Goal: Obtain resource: Download file/media

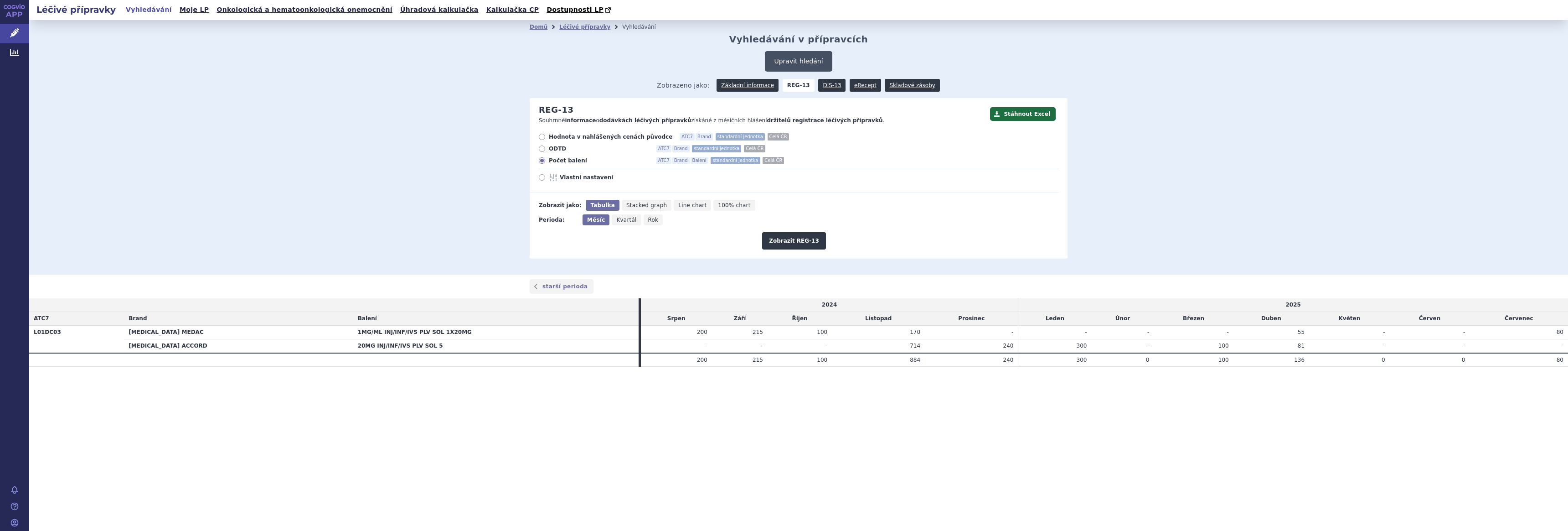
click at [789, 59] on button "Upravit hledání" at bounding box center [799, 62] width 67 height 21
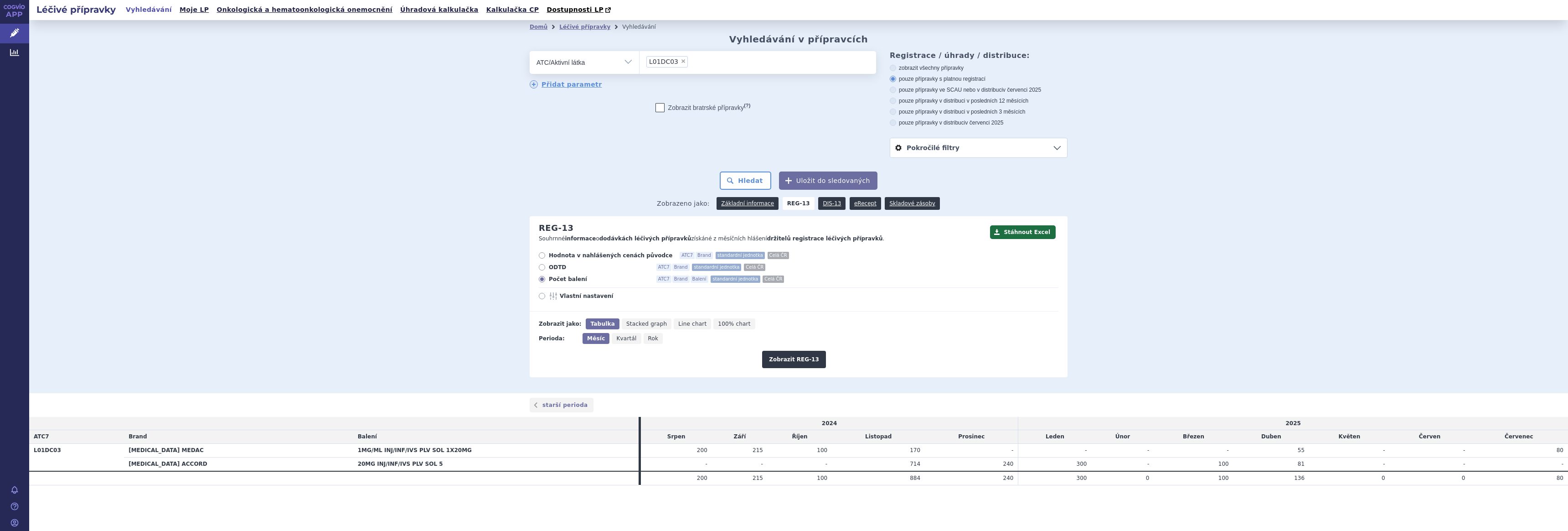
click at [681, 63] on span "×" at bounding box center [683, 61] width 5 height 5
click at [640, 63] on select "L01DC03" at bounding box center [639, 62] width 1 height 23
select select
type input "dabig"
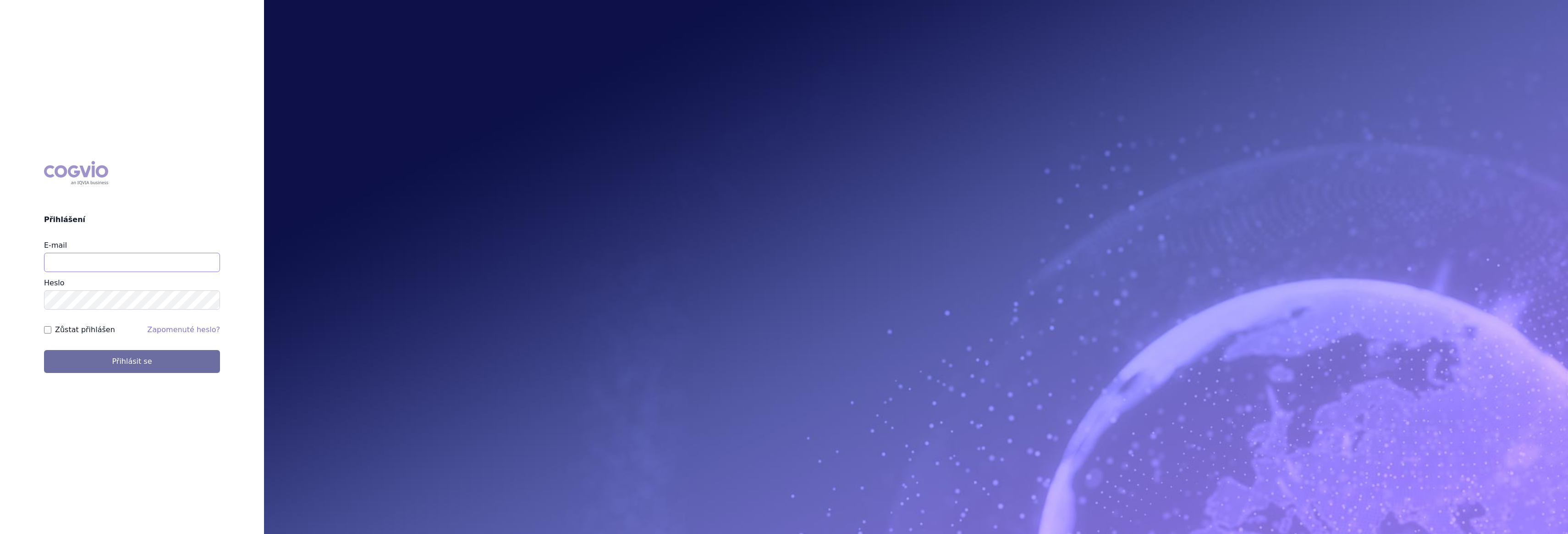
click at [103, 258] on input "E-mail" at bounding box center [132, 262] width 176 height 19
type input "gustav_sverak@accord-healthcare.com"
click at [44, 350] on button "Přihlásit se" at bounding box center [132, 361] width 176 height 23
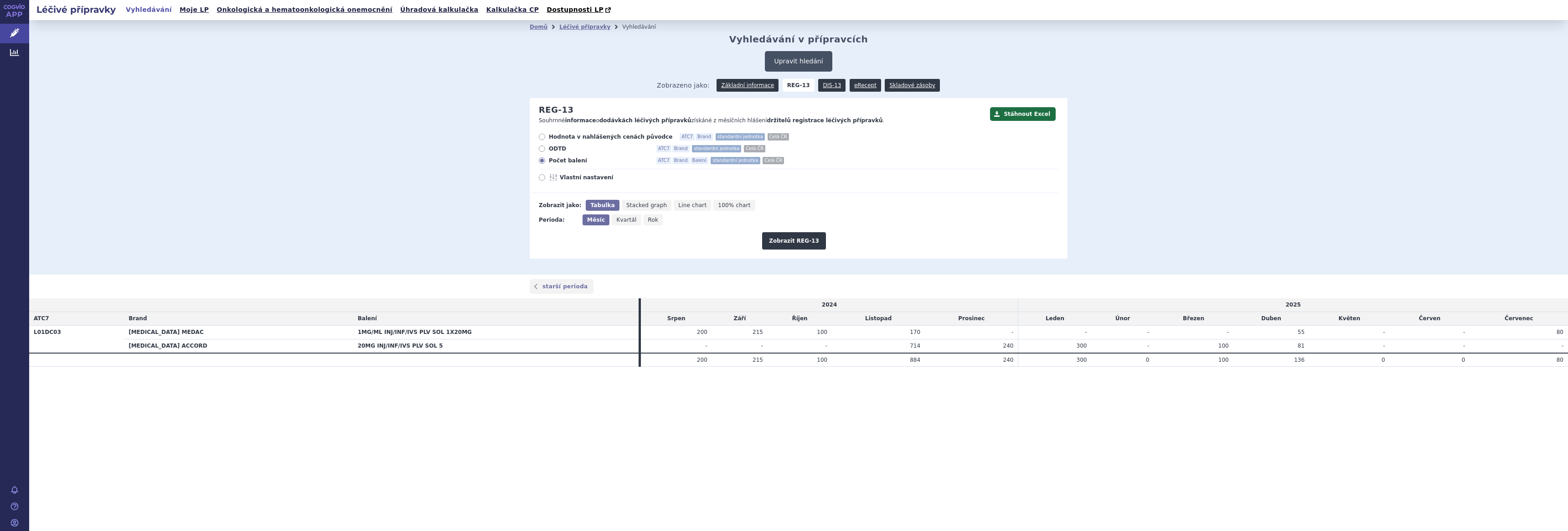
click at [800, 63] on button "Upravit hledání" at bounding box center [799, 62] width 67 height 21
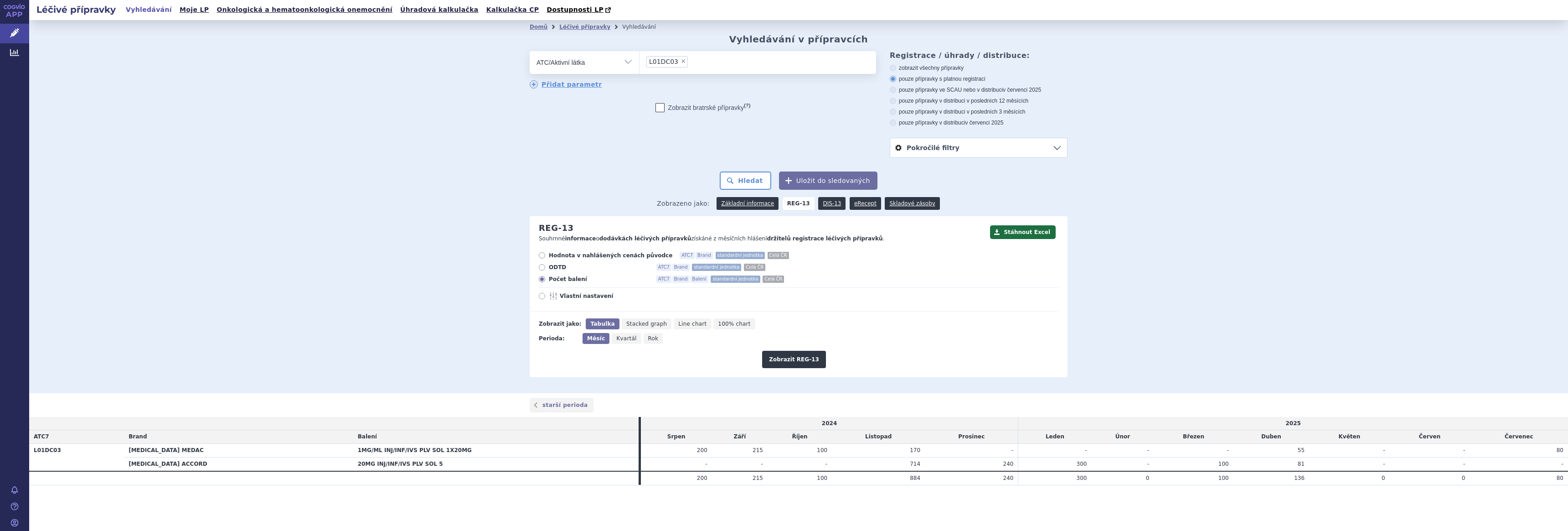
click at [681, 62] on span "×" at bounding box center [683, 61] width 5 height 5
click at [640, 62] on select "L01DC03" at bounding box center [639, 62] width 1 height 23
select select
type input "dabigat"
select select "B01AE07"
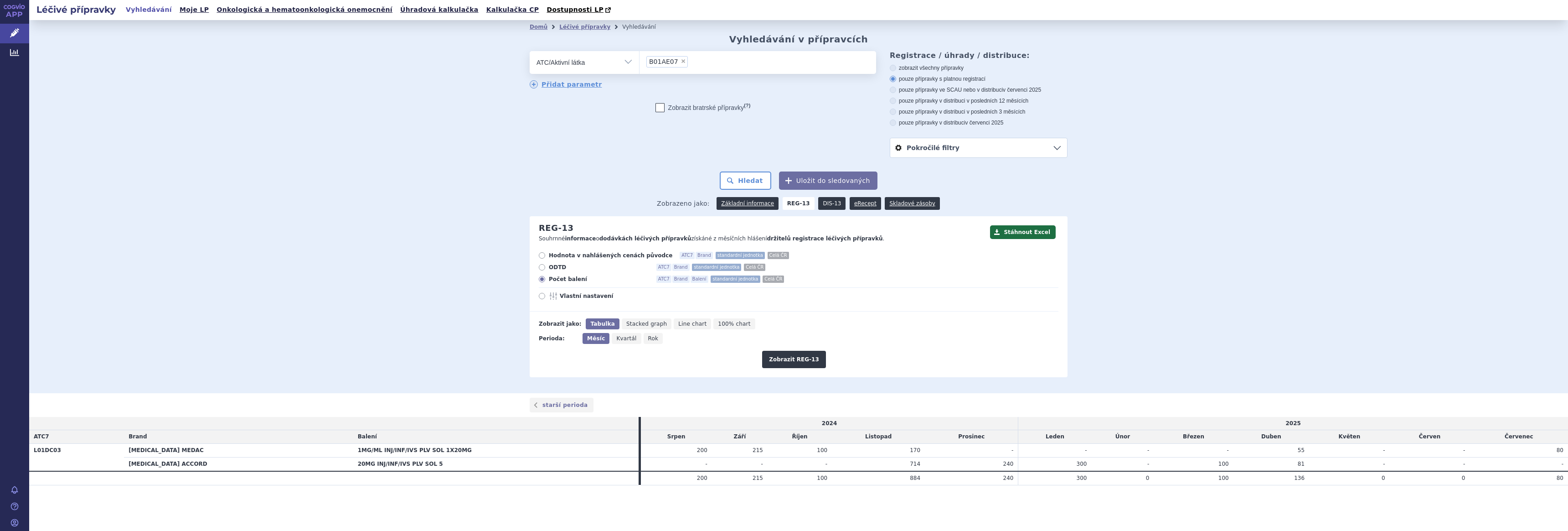
click at [828, 202] on link "DIS-13" at bounding box center [831, 203] width 27 height 13
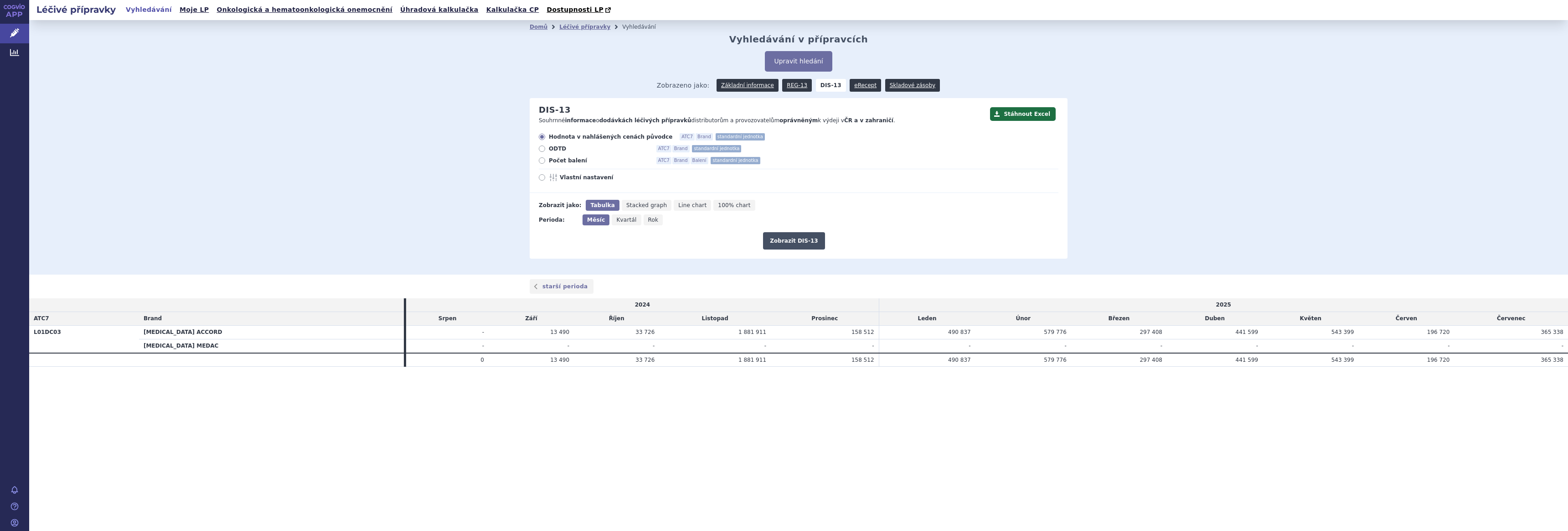
click at [788, 238] on button "Zobrazit DIS-13" at bounding box center [794, 241] width 61 height 17
click at [790, 242] on button "Zobrazit DIS-13" at bounding box center [794, 241] width 61 height 17
click at [793, 59] on button "Upravit hledání" at bounding box center [799, 62] width 67 height 21
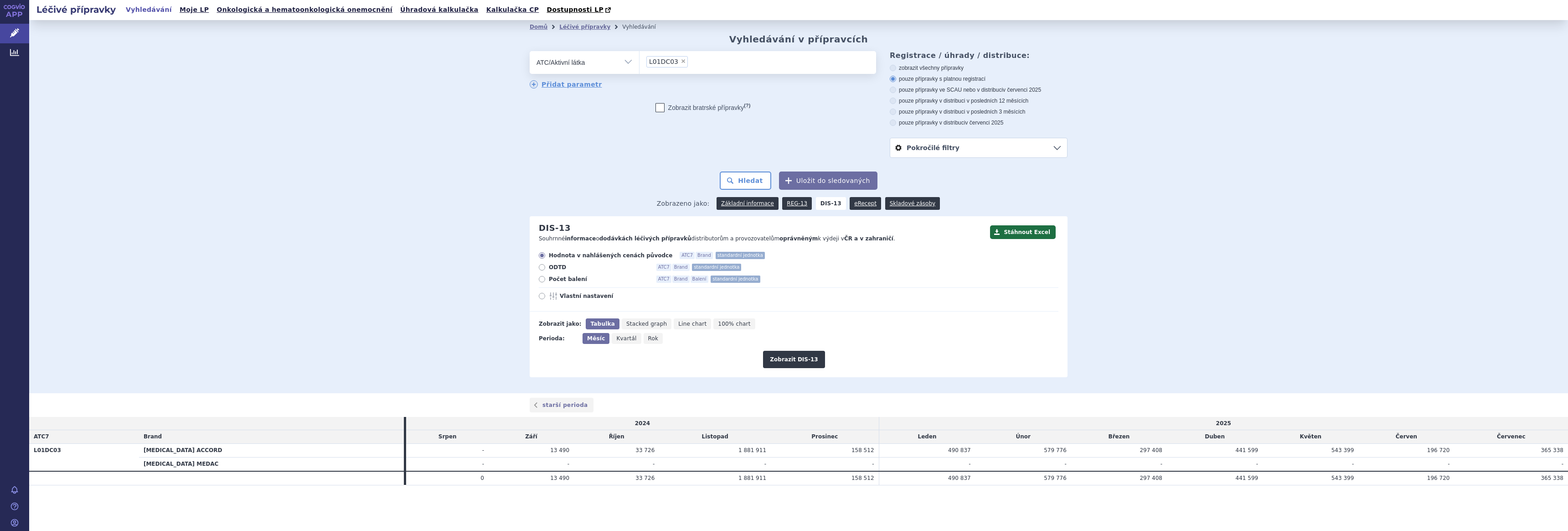
click at [682, 62] on span "×" at bounding box center [683, 61] width 5 height 5
click at [640, 62] on select "L01DC03" at bounding box center [639, 62] width 1 height 23
select select
type input "dabigatra"
select select "B01AE07"
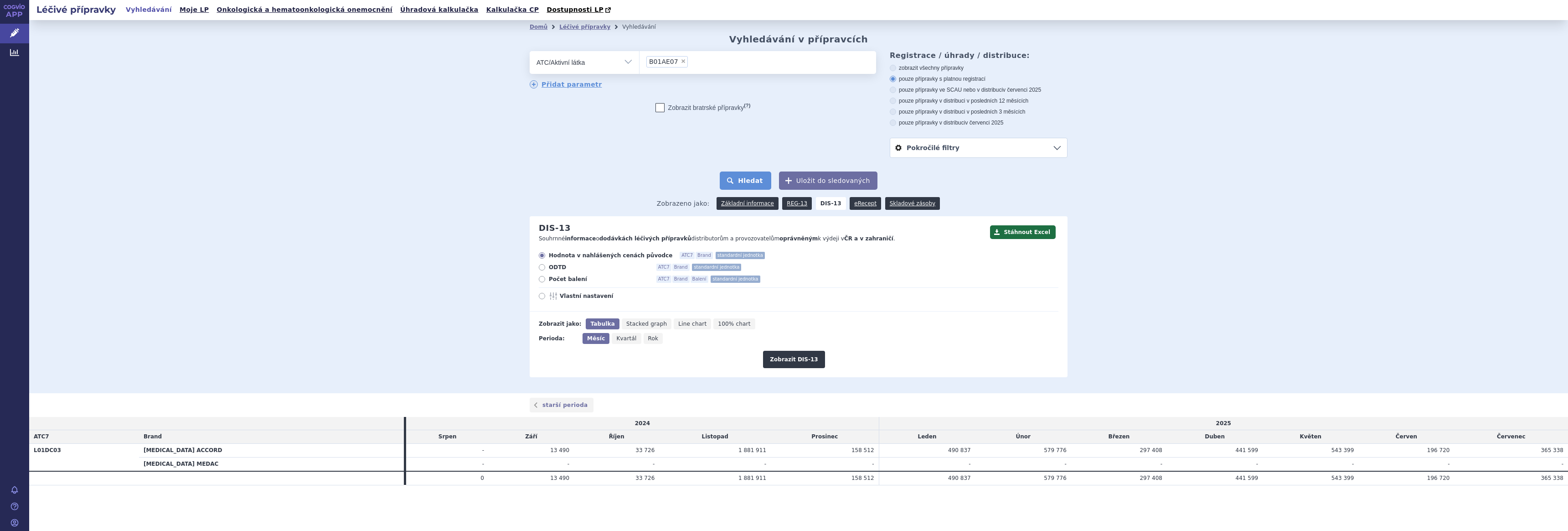
click at [749, 182] on button "Hledat" at bounding box center [745, 181] width 52 height 18
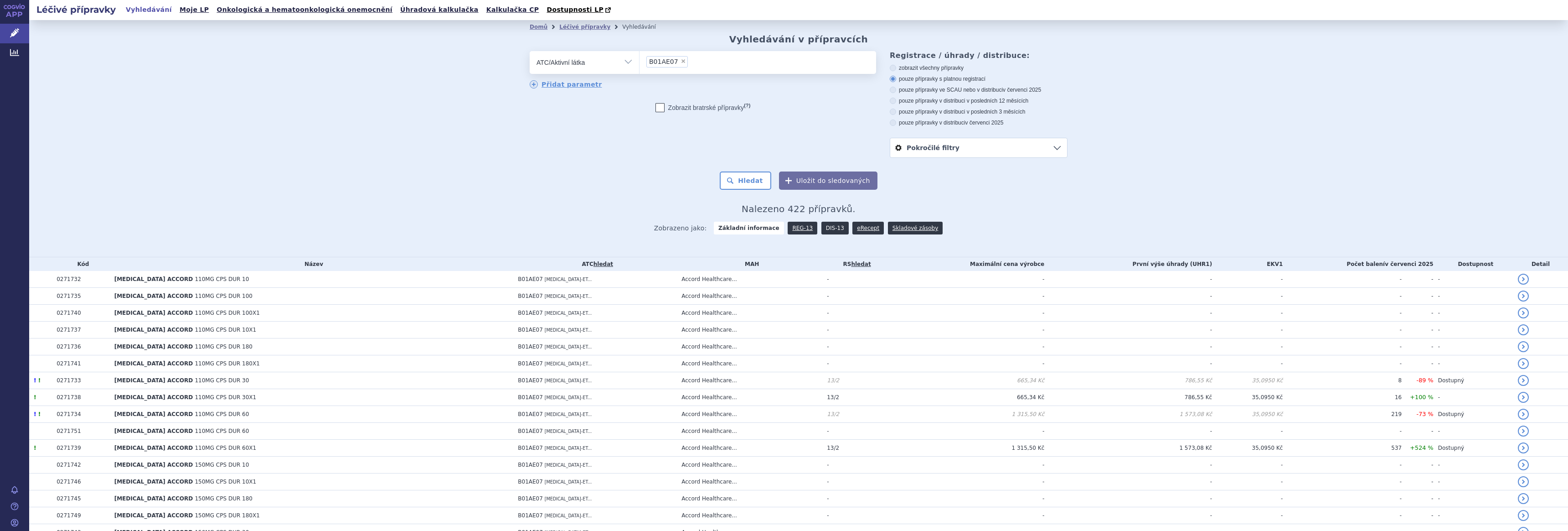
click at [824, 230] on link "DIS-13" at bounding box center [835, 228] width 27 height 13
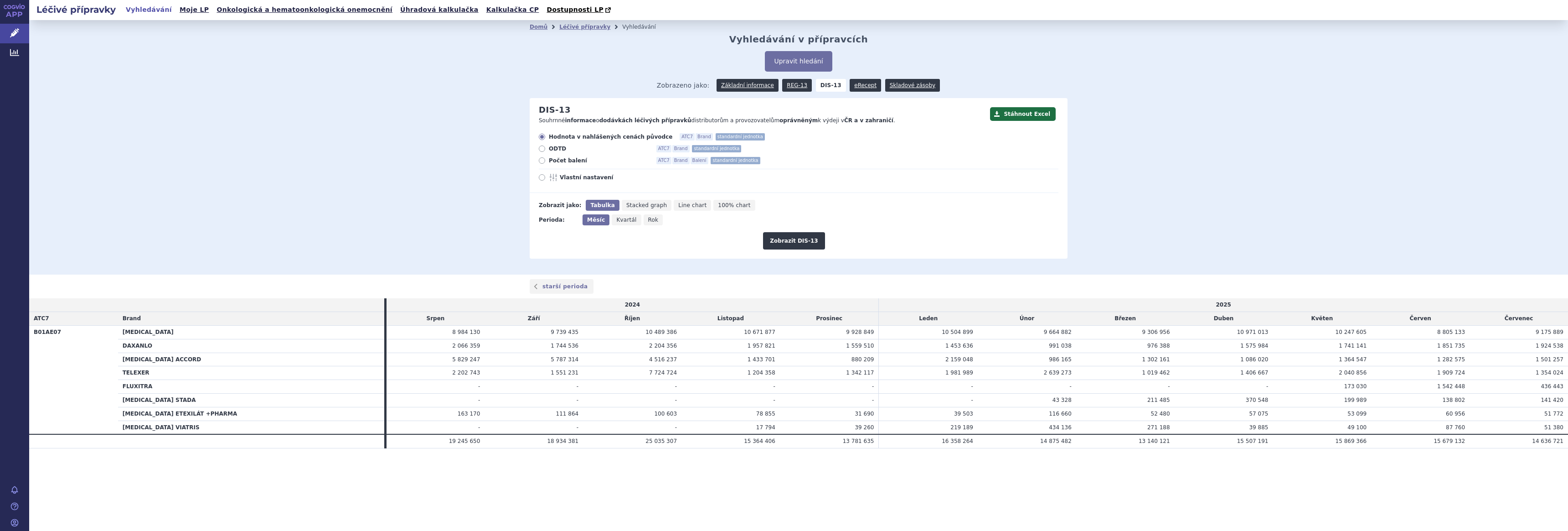
click at [557, 161] on span "Počet balení" at bounding box center [599, 161] width 100 height 7
click at [545, 161] on input "Počet balení ATC7 Brand Balení standardní jednotka" at bounding box center [543, 162] width 6 height 6
radio input "true"
click at [795, 242] on button "Zobrazit DIS-13" at bounding box center [794, 241] width 61 height 17
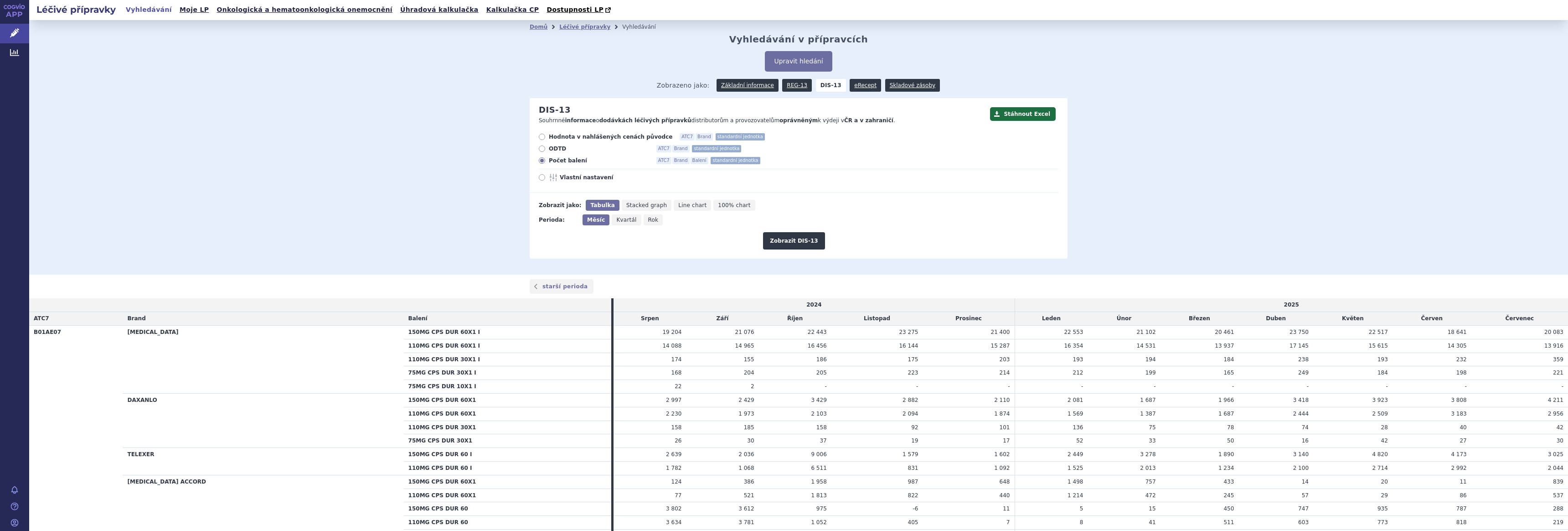
click at [541, 177] on icon at bounding box center [542, 177] width 6 height 6
click at [541, 177] on input "Vlastní nastavení" at bounding box center [543, 178] width 6 height 6
radio input "true"
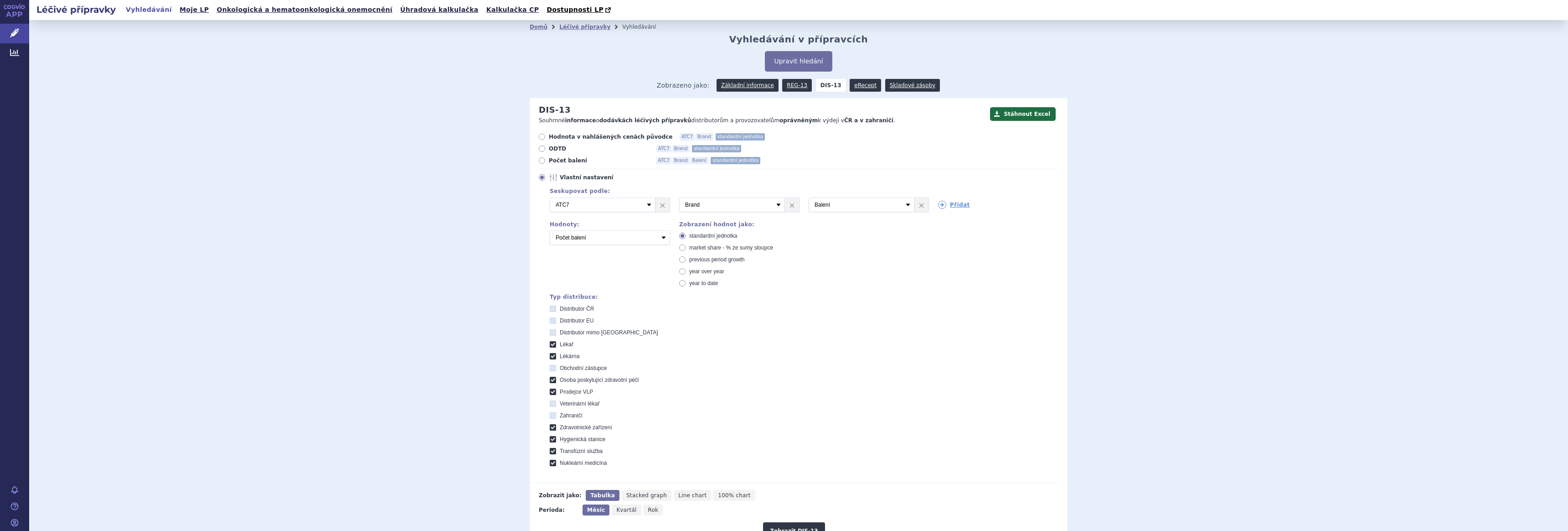
click at [576, 322] on span "Distributor EU" at bounding box center [577, 320] width 34 height 6
click at [556, 322] on EU "Distributor EU" at bounding box center [554, 322] width 6 height 6
checkbox EU "true"
click at [576, 333] on span "Distributor mimo [GEOGRAPHIC_DATA]" at bounding box center [609, 332] width 99 height 6
click at [556, 333] on EU "Distributor mimo [GEOGRAPHIC_DATA]" at bounding box center [554, 334] width 6 height 6
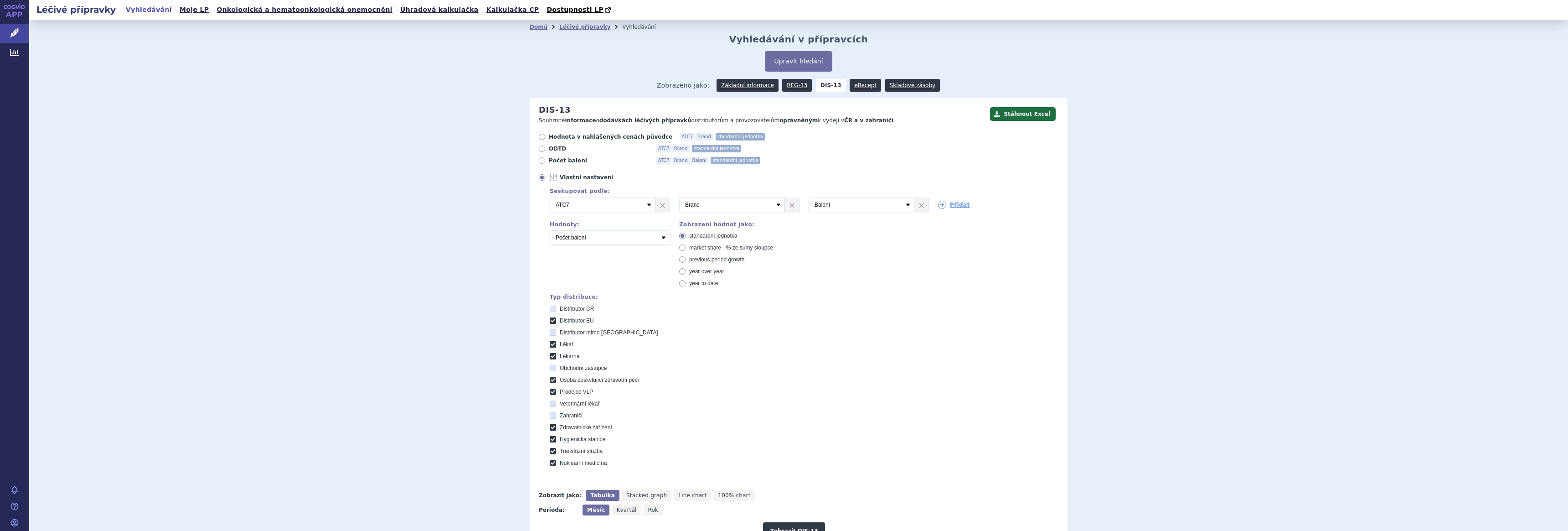
checkbox EU "true"
click at [560, 343] on span "Lékař" at bounding box center [567, 344] width 13 height 6
click at [556, 343] on input "Lékař" at bounding box center [554, 345] width 6 height 6
checkbox input "false"
click at [560, 356] on span "Lékárna" at bounding box center [570, 356] width 19 height 6
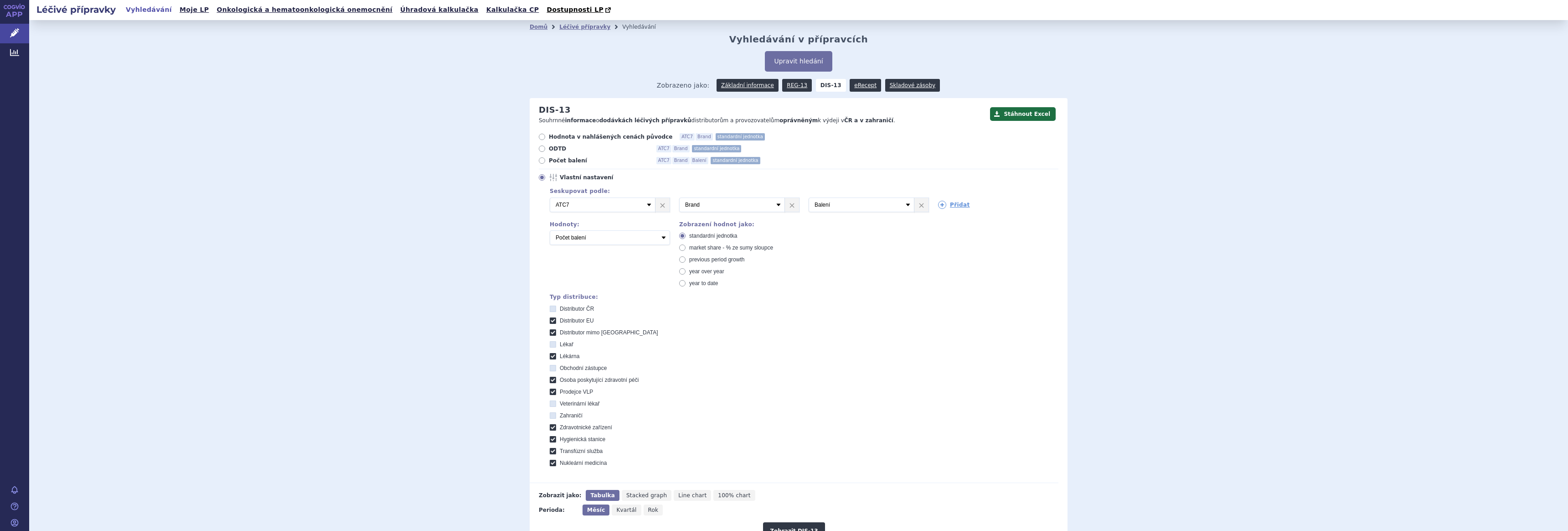
click at [556, 356] on input "Lékárna" at bounding box center [554, 357] width 6 height 6
checkbox input "false"
click at [580, 381] on span "Osoba poskytující zdravotní péči" at bounding box center [600, 380] width 79 height 6
click at [556, 381] on péči "Osoba poskytující zdravotní péči" at bounding box center [554, 381] width 6 height 6
checkbox péči "false"
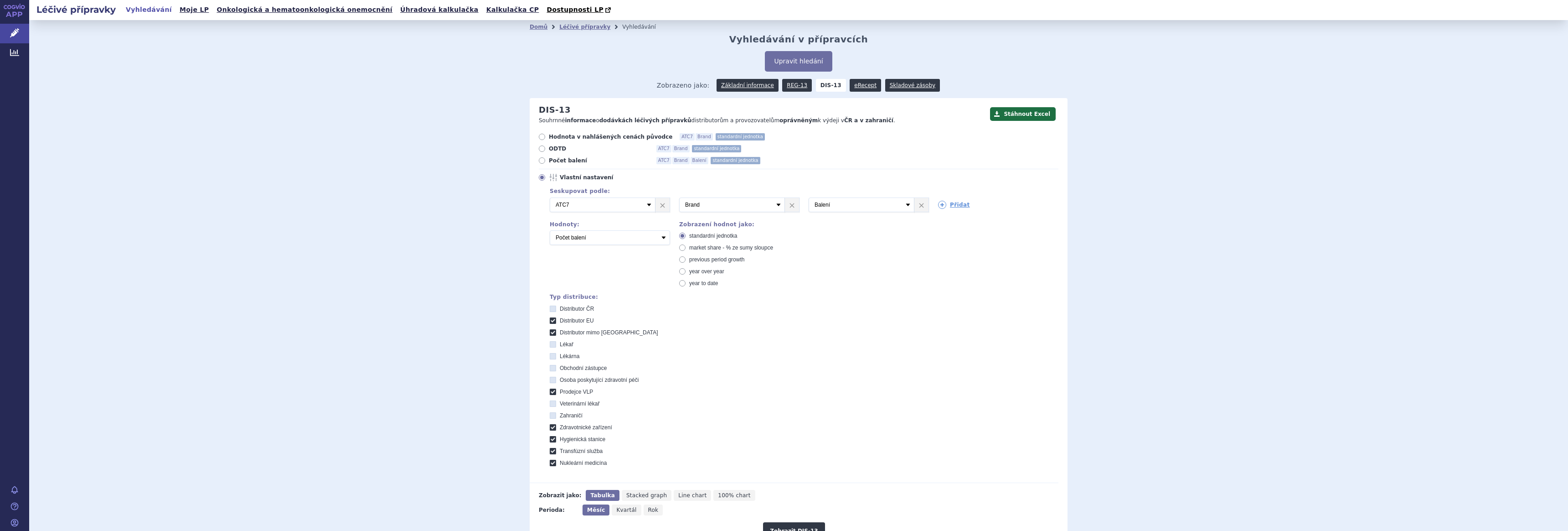
click at [564, 389] on span "Prodejce VLP" at bounding box center [576, 392] width 33 height 6
click at [556, 390] on VLP "Prodejce VLP" at bounding box center [554, 393] width 6 height 6
checkbox VLP "false"
click at [564, 414] on span "Zahraničí" at bounding box center [571, 415] width 23 height 6
click at [556, 414] on input "Zahraničí" at bounding box center [554, 417] width 6 height 6
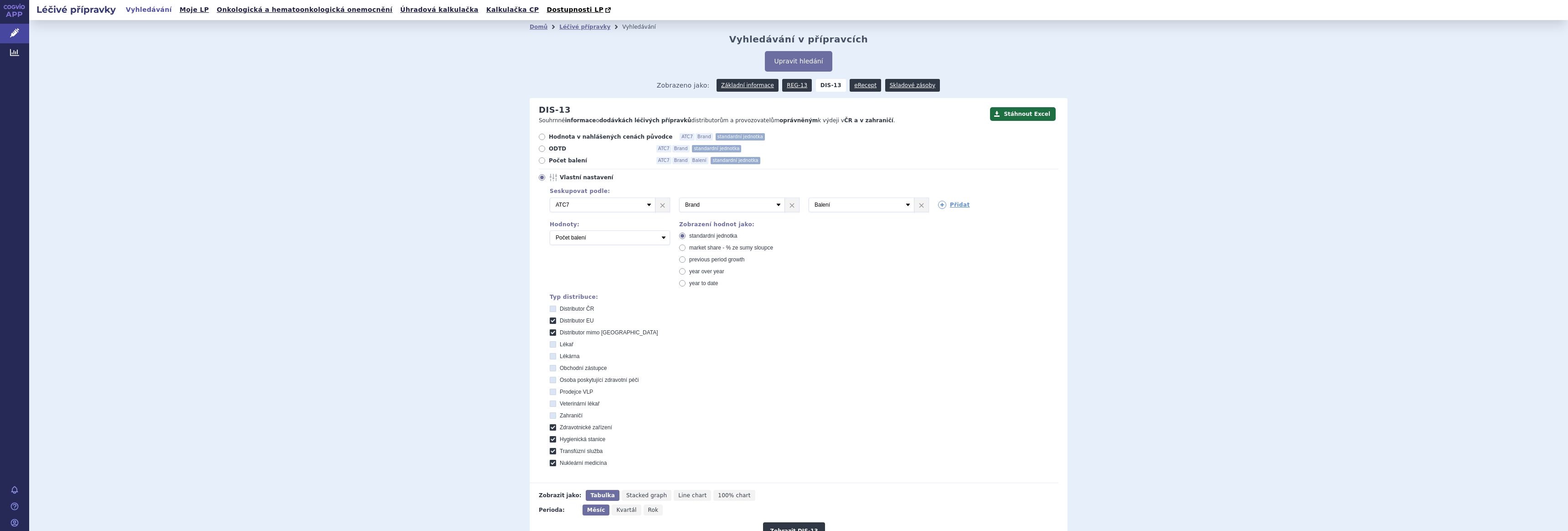
checkbox input "true"
click at [569, 428] on span "Zdravotnické zařízení" at bounding box center [586, 427] width 52 height 6
click at [556, 428] on zařízení "Zdravotnické zařízení" at bounding box center [554, 429] width 6 height 6
checkbox zařízení "false"
click at [568, 438] on span "Hygienická stanice" at bounding box center [583, 439] width 46 height 6
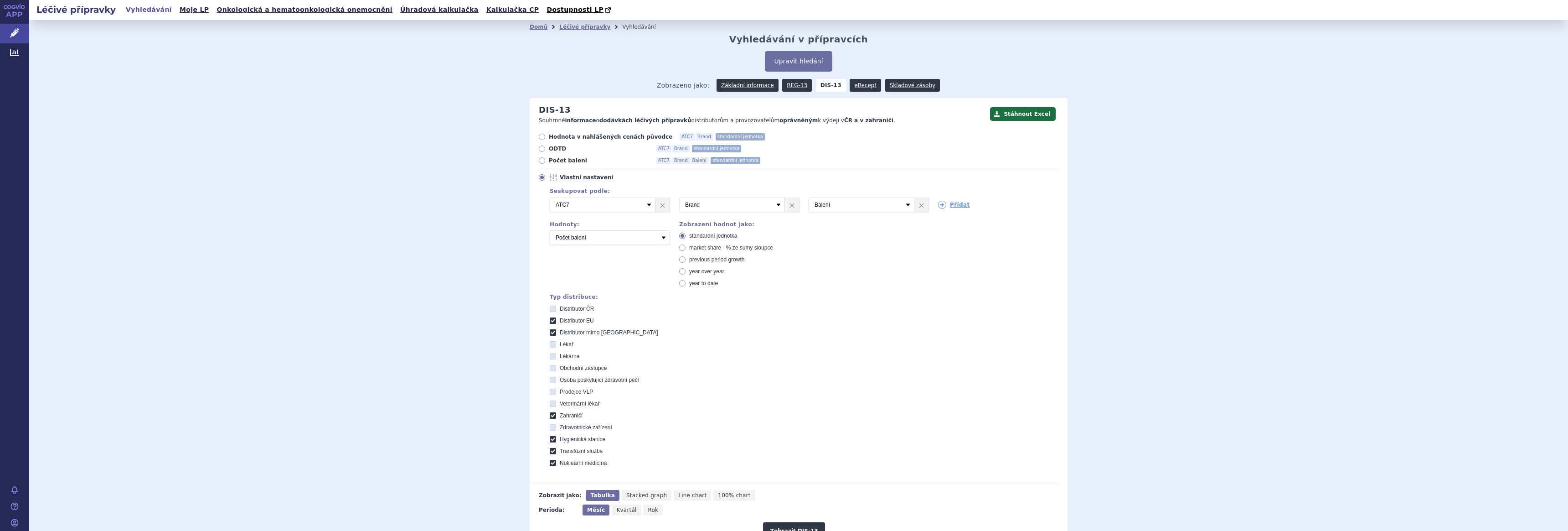
click at [556, 438] on stanice "Hygienická stanice" at bounding box center [554, 440] width 6 height 6
checkbox stanice "false"
click at [563, 451] on span "Transfúzní služba" at bounding box center [581, 451] width 43 height 6
click at [556, 451] on služba "Transfúzní služba" at bounding box center [554, 452] width 6 height 6
checkbox služba "false"
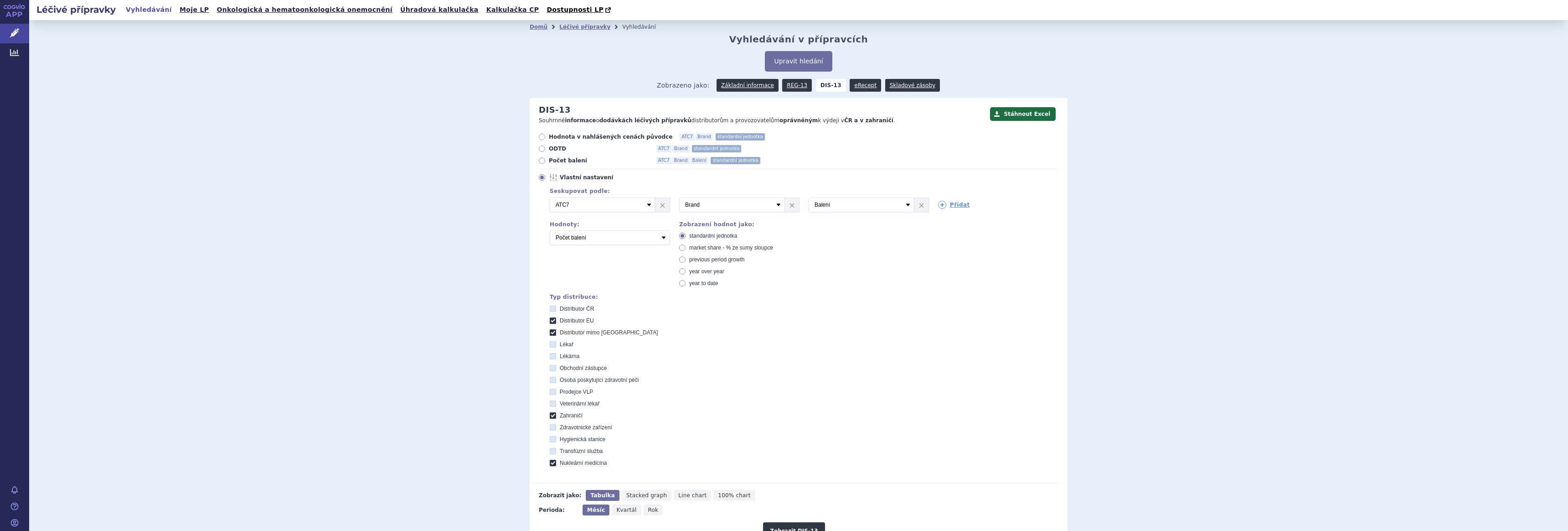
click at [567, 460] on span "Nukleární medicína" at bounding box center [583, 463] width 47 height 6
click at [556, 461] on medicína "Nukleární medicína" at bounding box center [554, 464] width 6 height 6
checkbox medicína "false"
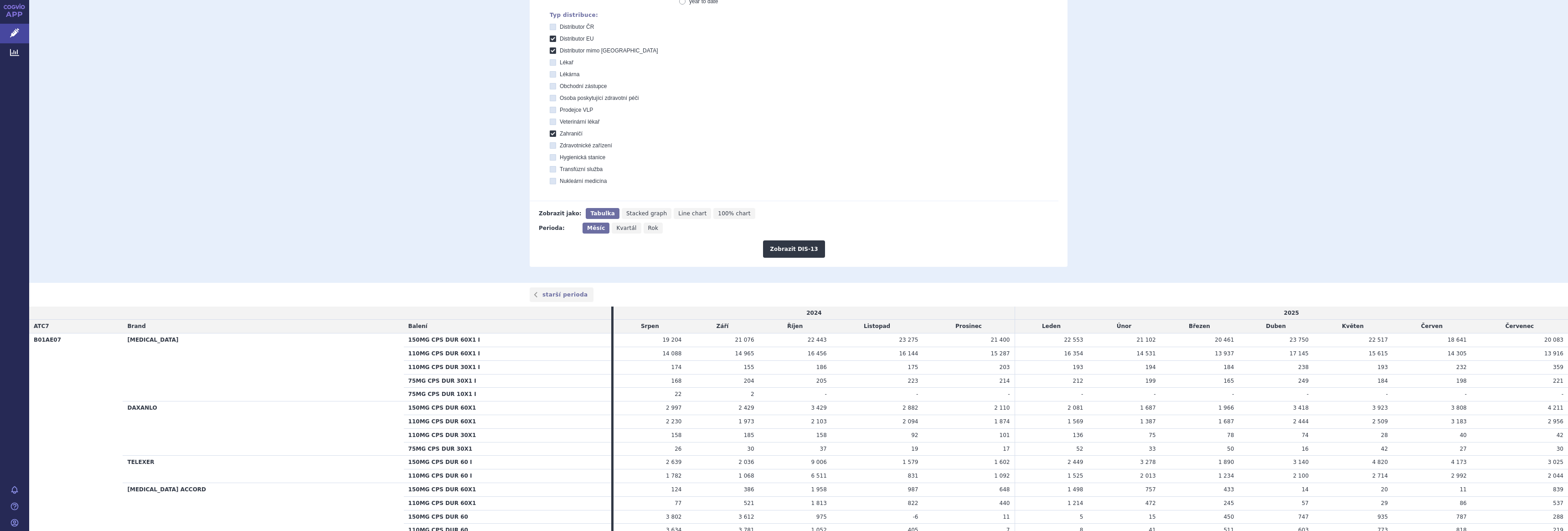
scroll to position [285, 0]
click at [788, 246] on button "Zobrazit DIS-13" at bounding box center [794, 245] width 61 height 17
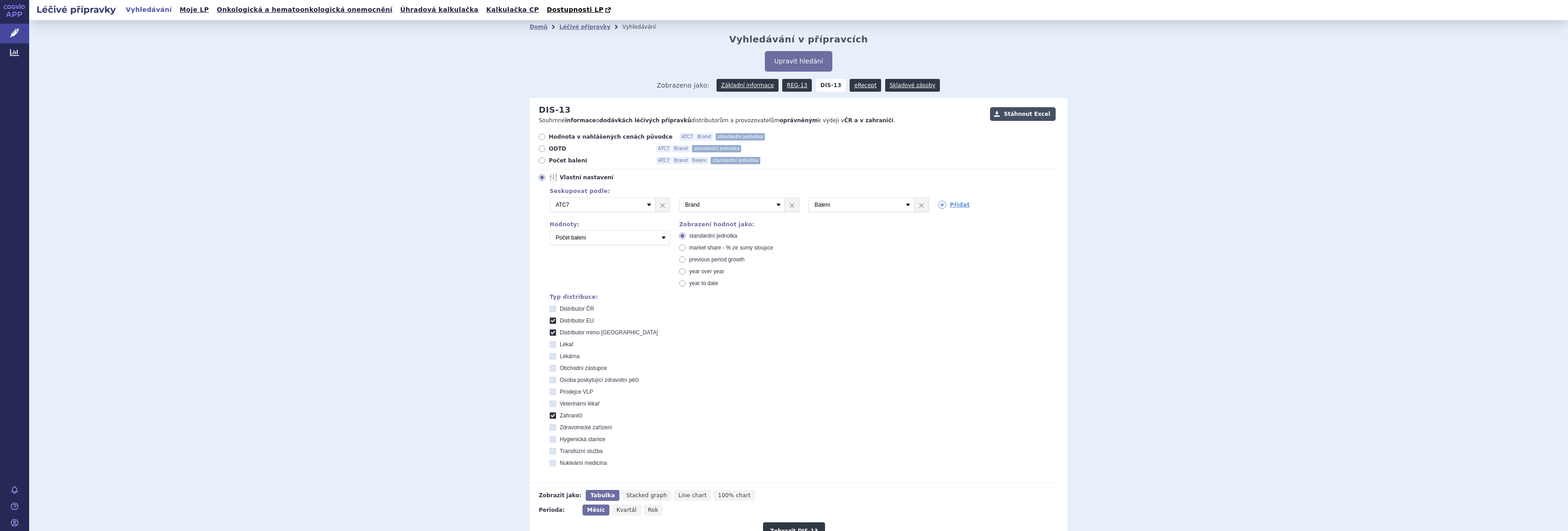
click at [1023, 117] on button "Stáhnout Excel" at bounding box center [1023, 114] width 66 height 13
